Goal: Entertainment & Leisure: Browse casually

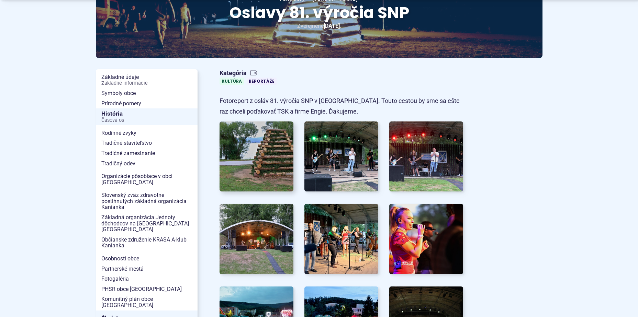
scroll to position [103, 0]
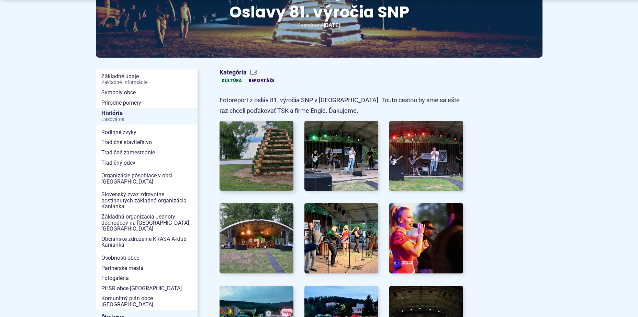
click at [258, 142] on img at bounding box center [256, 155] width 81 height 77
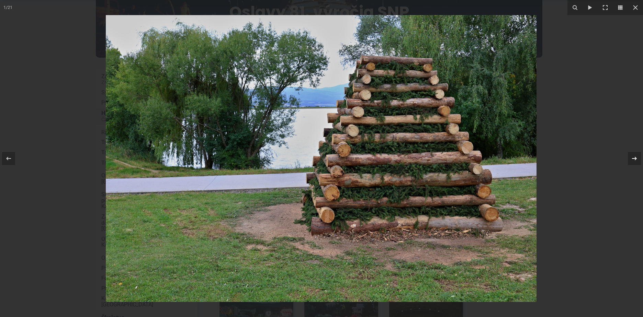
click at [631, 156] on icon at bounding box center [634, 159] width 8 height 8
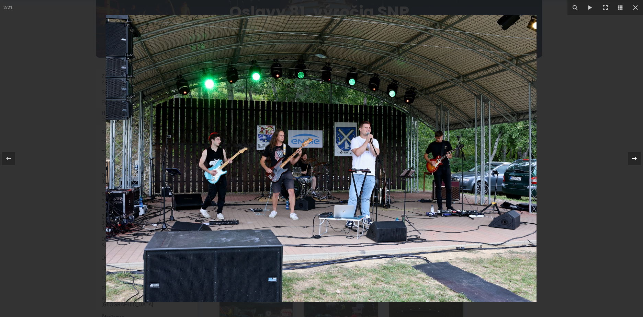
click at [631, 156] on div "2 / 21" at bounding box center [321, 158] width 643 height 317
click at [634, 160] on icon at bounding box center [634, 159] width 8 height 8
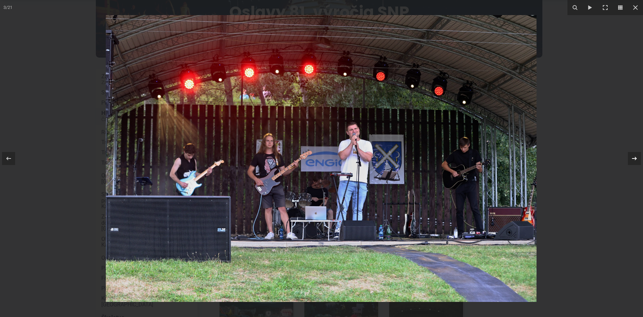
click at [634, 160] on icon at bounding box center [634, 159] width 8 height 8
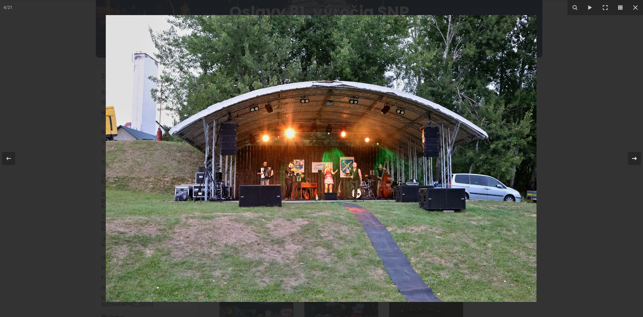
click at [637, 160] on icon at bounding box center [634, 159] width 8 height 8
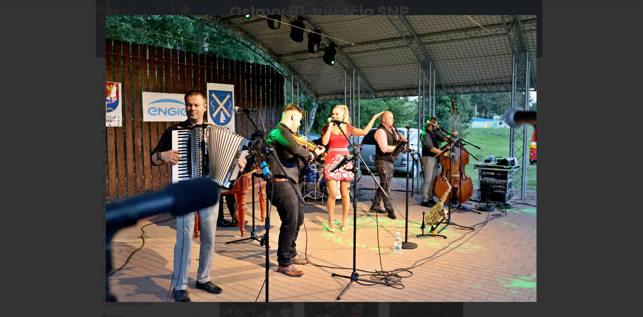
click at [637, 160] on div "5 / 21" at bounding box center [321, 158] width 643 height 317
click at [636, 159] on icon at bounding box center [634, 158] width 5 height 3
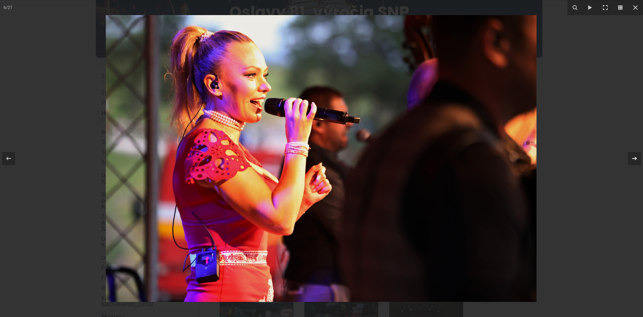
click at [634, 159] on icon at bounding box center [634, 159] width 8 height 8
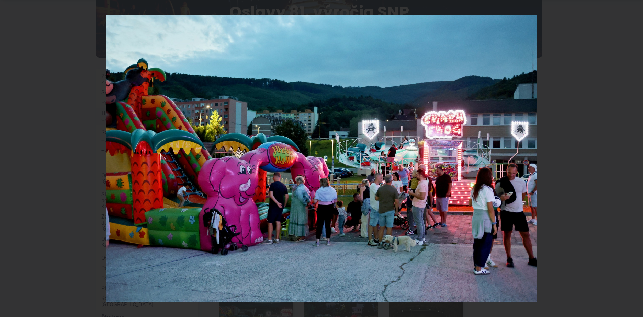
click at [634, 159] on div "7 / 21" at bounding box center [321, 158] width 643 height 317
click at [634, 157] on icon at bounding box center [634, 159] width 8 height 8
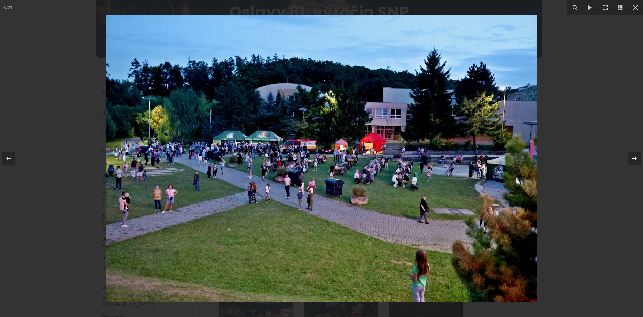
click at [634, 157] on div "8 / 21" at bounding box center [321, 158] width 643 height 317
click at [634, 157] on icon at bounding box center [634, 159] width 8 height 8
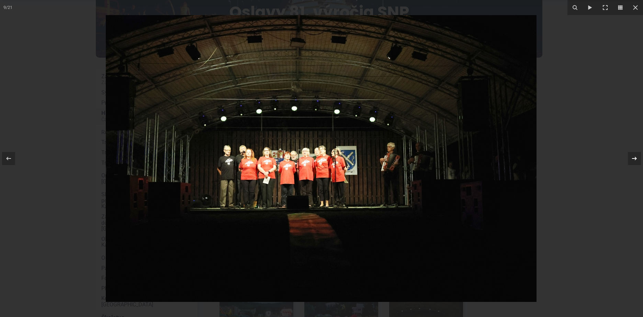
click at [634, 158] on icon at bounding box center [634, 159] width 8 height 8
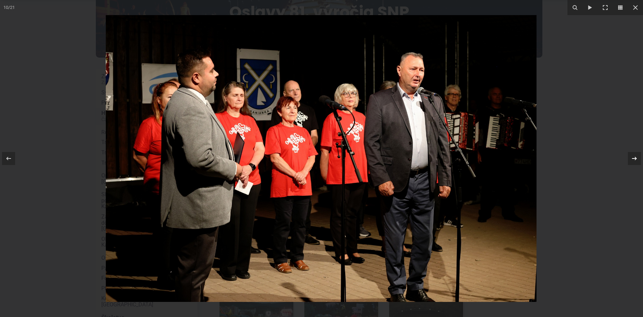
click at [634, 158] on icon at bounding box center [634, 159] width 8 height 8
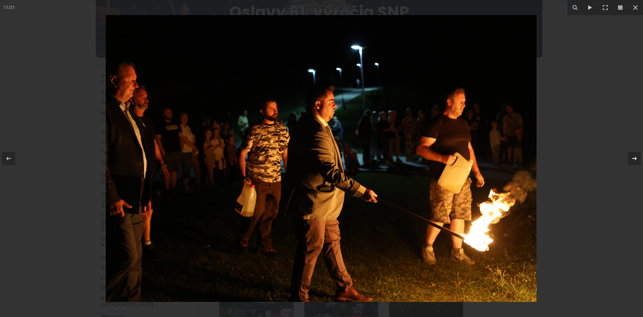
click at [634, 158] on icon at bounding box center [634, 159] width 8 height 8
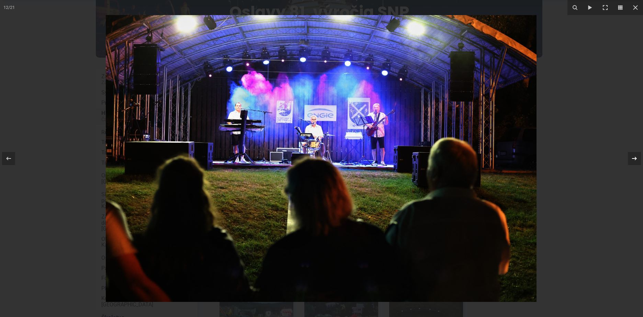
click at [634, 159] on icon at bounding box center [634, 159] width 8 height 8
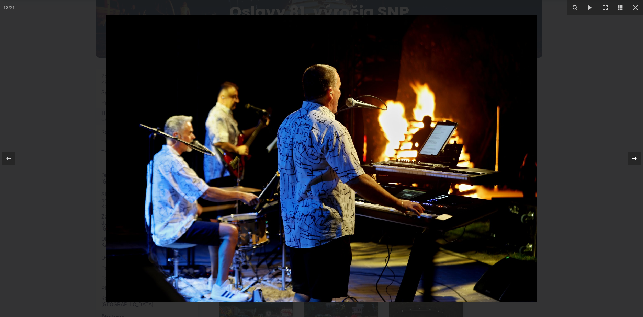
click at [634, 159] on icon at bounding box center [634, 159] width 8 height 8
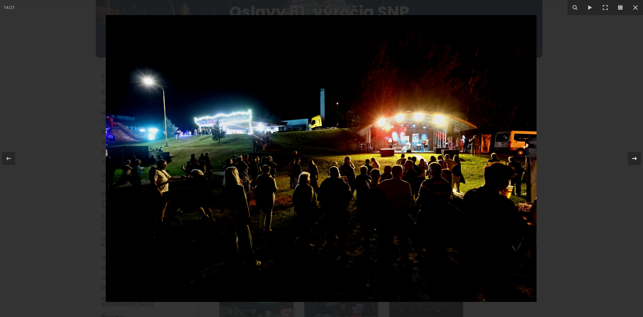
click at [634, 159] on icon at bounding box center [634, 159] width 8 height 8
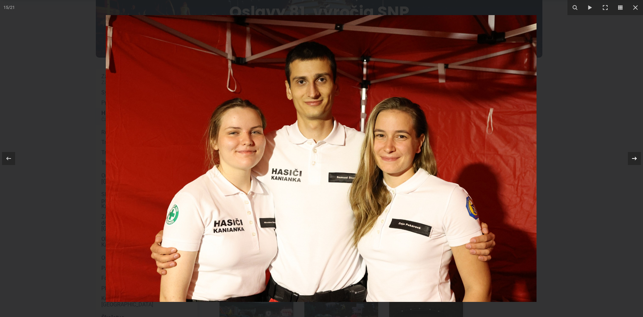
click at [634, 159] on div "15 / 21" at bounding box center [321, 158] width 643 height 317
click at [634, 160] on icon at bounding box center [634, 159] width 8 height 8
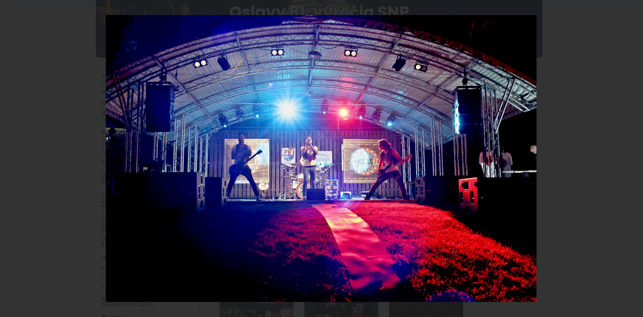
click at [634, 160] on div "16 / 21" at bounding box center [321, 158] width 643 height 317
click at [636, 158] on icon at bounding box center [634, 158] width 5 height 3
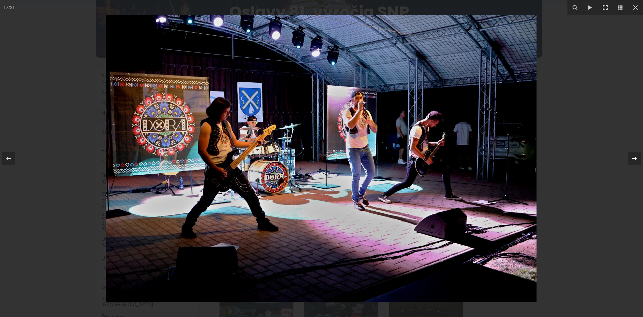
click at [633, 158] on icon at bounding box center [634, 159] width 8 height 8
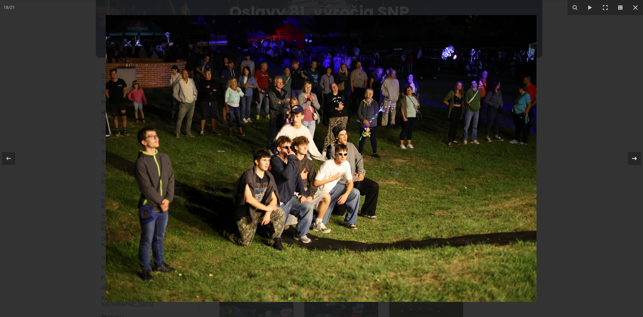
click at [633, 158] on div "18 / 21" at bounding box center [321, 158] width 643 height 317
click at [637, 158] on icon at bounding box center [634, 159] width 8 height 8
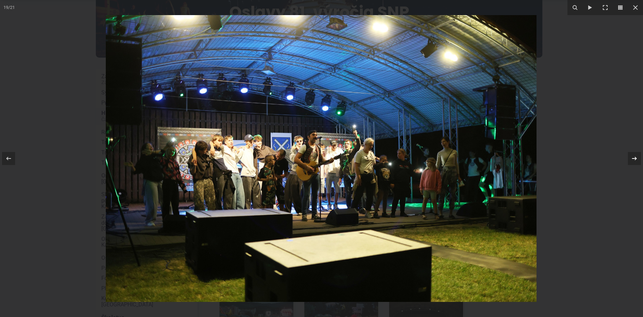
click at [632, 159] on icon at bounding box center [634, 159] width 8 height 8
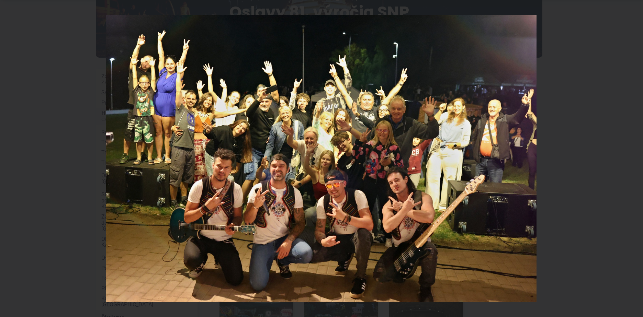
click at [632, 159] on div "20 / 21" at bounding box center [321, 158] width 643 height 317
click at [634, 158] on icon at bounding box center [634, 159] width 8 height 8
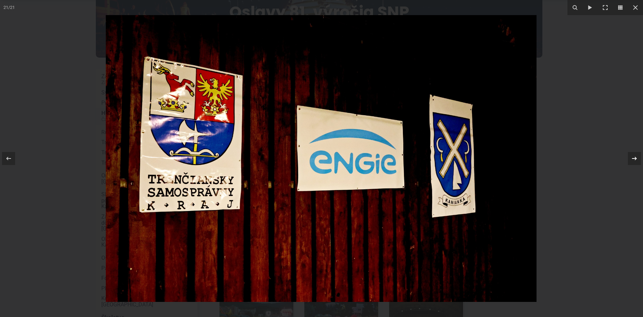
click at [634, 158] on icon at bounding box center [634, 159] width 8 height 8
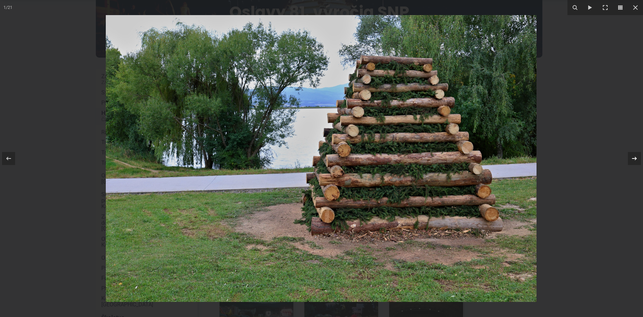
click at [634, 158] on icon at bounding box center [634, 159] width 8 height 8
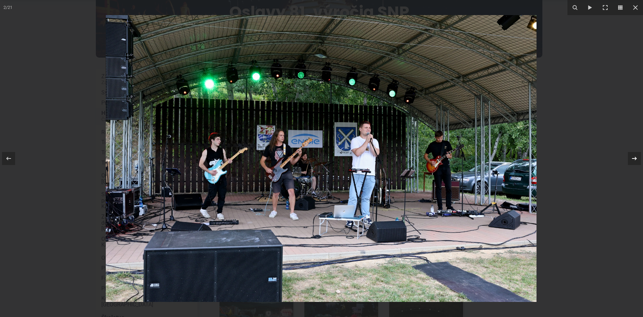
click at [634, 158] on icon at bounding box center [634, 159] width 8 height 8
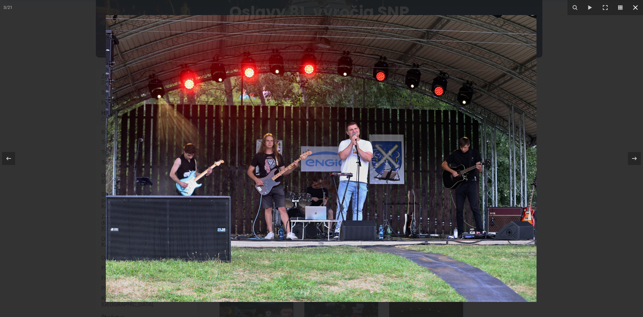
click at [636, 8] on icon at bounding box center [635, 7] width 8 height 8
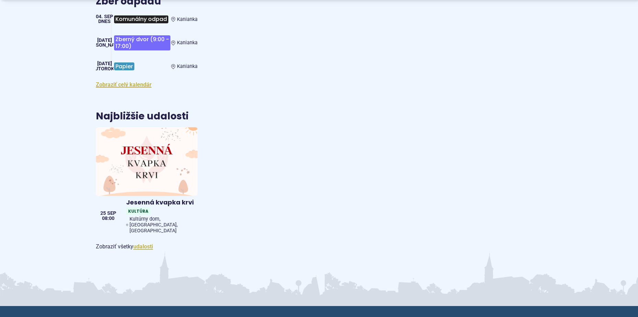
scroll to position [1030, 0]
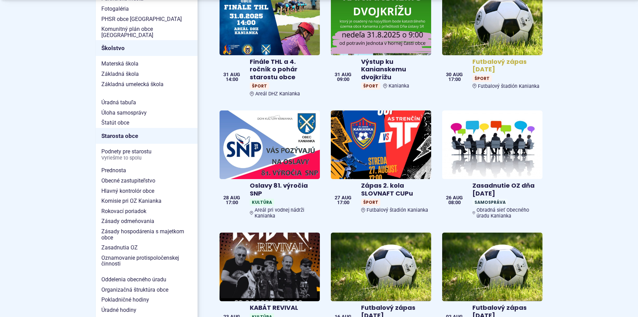
scroll to position [378, 0]
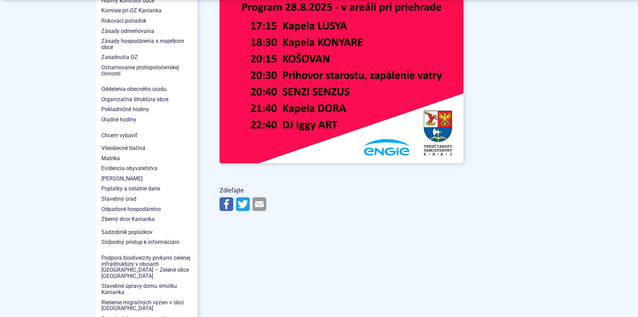
scroll to position [584, 0]
